Goal: Information Seeking & Learning: Learn about a topic

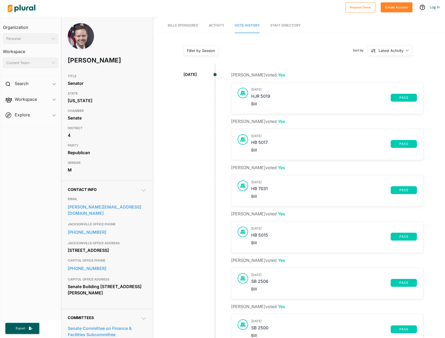
click at [171, 135] on div "[DATE]" at bounding box center [190, 304] width 74 height 464
click at [339, 25] on nav "Bills Sponsored Activity Vote History Staff Directory" at bounding box center [301, 25] width 288 height 16
click at [308, 49] on div "Sort by Latest Activity ic_keyboard_arrow_down Latest Activity Latest Activity" at bounding box center [347, 51] width 138 height 14
click at [185, 146] on div "[DATE]" at bounding box center [190, 304] width 74 height 464
click at [297, 52] on div "Sort by Latest Activity ic_keyboard_arrow_down Latest Activity Latest Activity" at bounding box center [347, 51] width 138 height 14
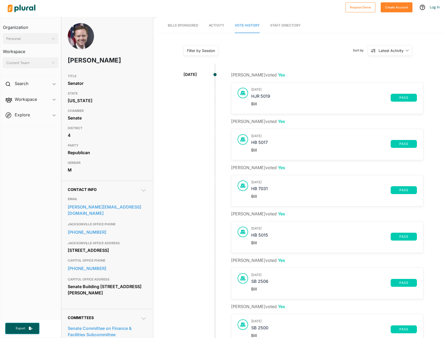
click at [322, 13] on div at bounding box center [174, 8] width 338 height 18
click at [287, 11] on div at bounding box center [174, 8] width 338 height 18
click at [302, 13] on div at bounding box center [174, 8] width 338 height 18
click at [184, 157] on div "[DATE]" at bounding box center [190, 304] width 74 height 464
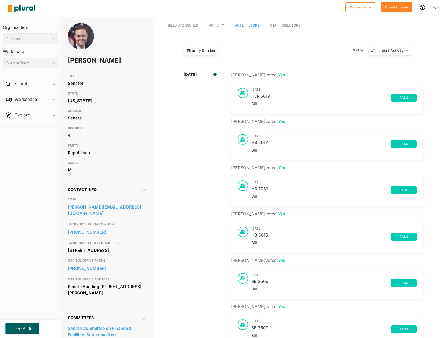
click at [325, 28] on nav "Bills Sponsored Activity Vote History Staff Directory" at bounding box center [301, 25] width 288 height 16
